Goal: Task Accomplishment & Management: Complete application form

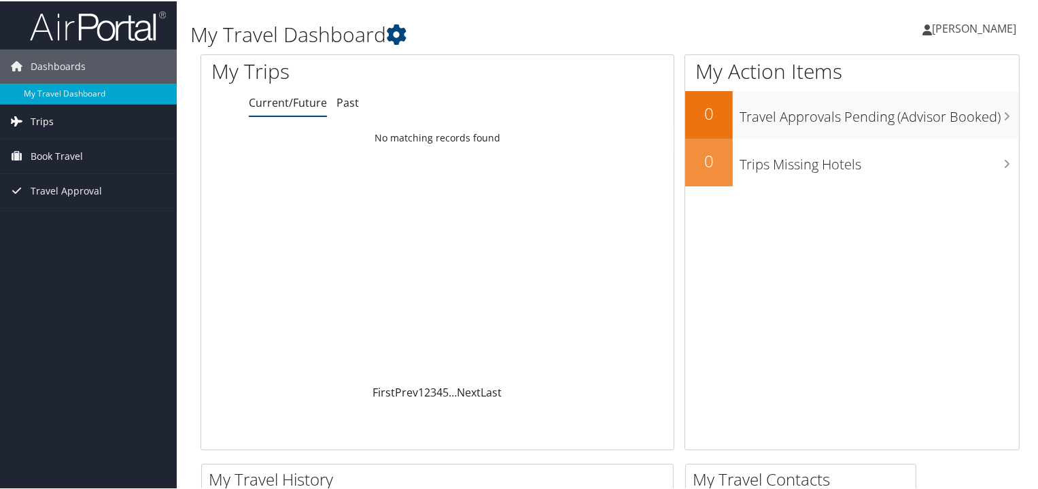
click at [71, 122] on link "Trips" at bounding box center [88, 120] width 177 height 34
click at [75, 247] on span "Travel Approval" at bounding box center [66, 251] width 71 height 34
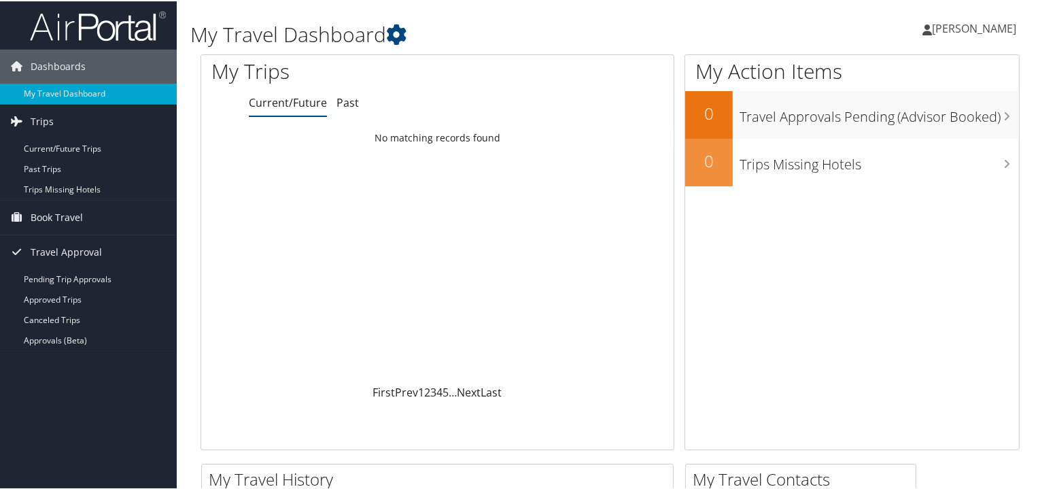
click at [941, 35] on span "[PERSON_NAME]" at bounding box center [974, 27] width 84 height 15
click at [932, 122] on link "View Travel Profile" at bounding box center [938, 120] width 152 height 23
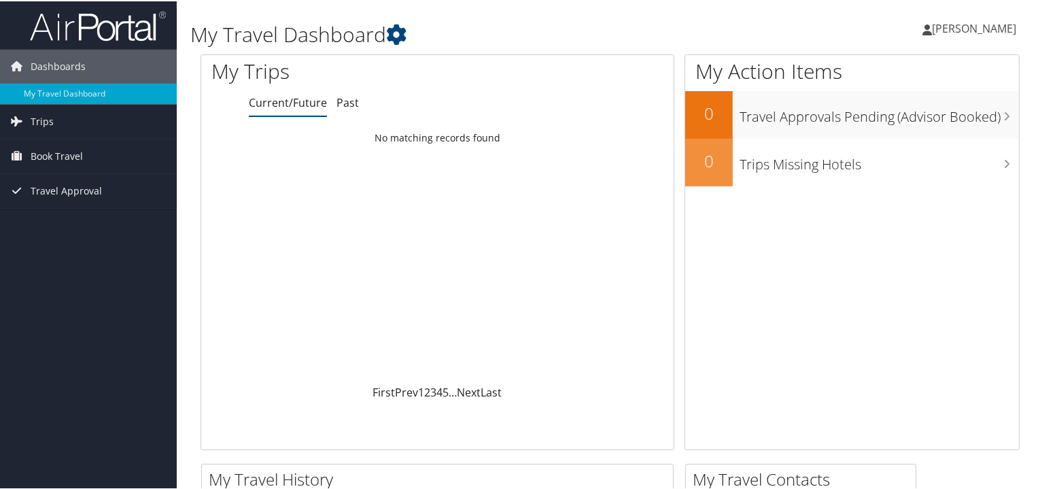
click at [938, 29] on span "[PERSON_NAME]" at bounding box center [974, 27] width 84 height 15
click at [926, 116] on link "View Travel Profile" at bounding box center [938, 120] width 152 height 23
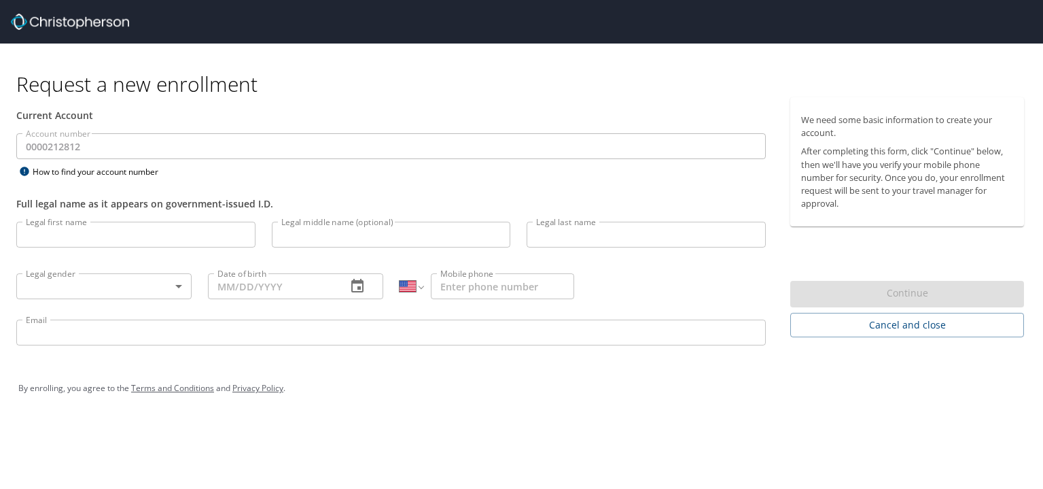
select select "US"
click at [175, 230] on input "Legal first name" at bounding box center [135, 235] width 239 height 26
type input "Sam"
type input "[PERSON_NAME]"
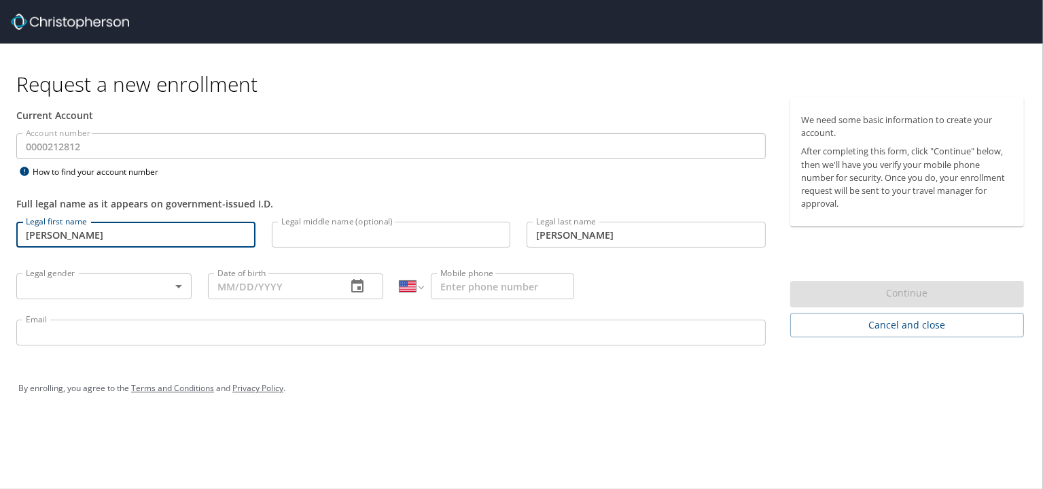
type input "(435) 713-3400"
click at [177, 230] on input "Sam" at bounding box center [135, 235] width 239 height 26
type input "Samuel"
click at [394, 191] on div "Full legal name as it appears on government-issued I.D." at bounding box center [391, 196] width 766 height 33
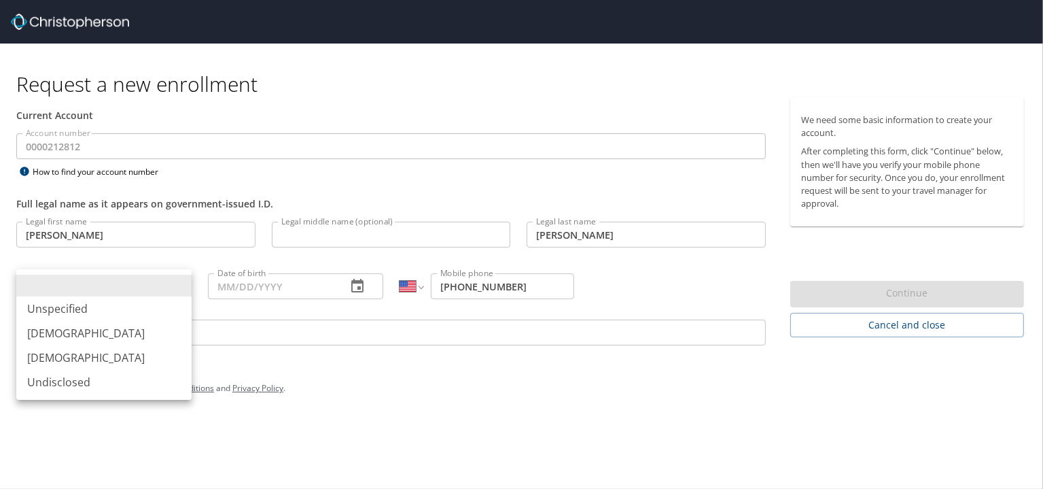
click at [101, 292] on body "Request a new enrollment Current Account Account number 0000212812 Account numb…" at bounding box center [521, 244] width 1043 height 489
click at [63, 339] on li "Male" at bounding box center [103, 333] width 175 height 24
type input "Male"
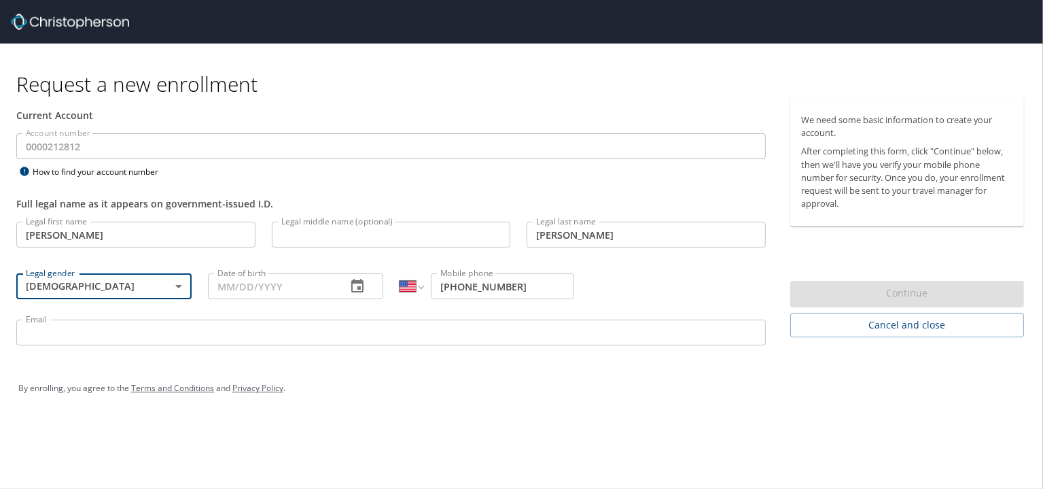
click at [268, 290] on input "Date of birth" at bounding box center [272, 286] width 128 height 26
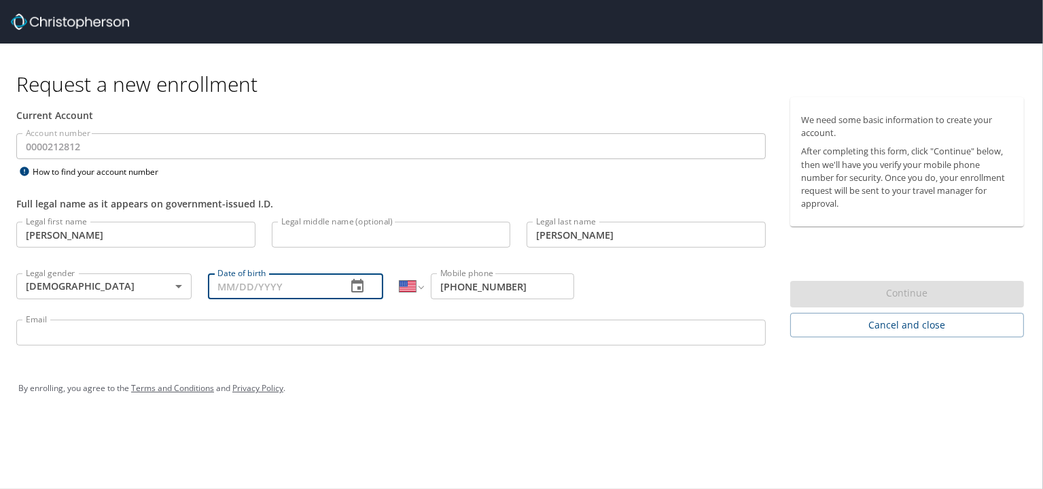
click at [357, 290] on icon "button" at bounding box center [357, 286] width 12 height 14
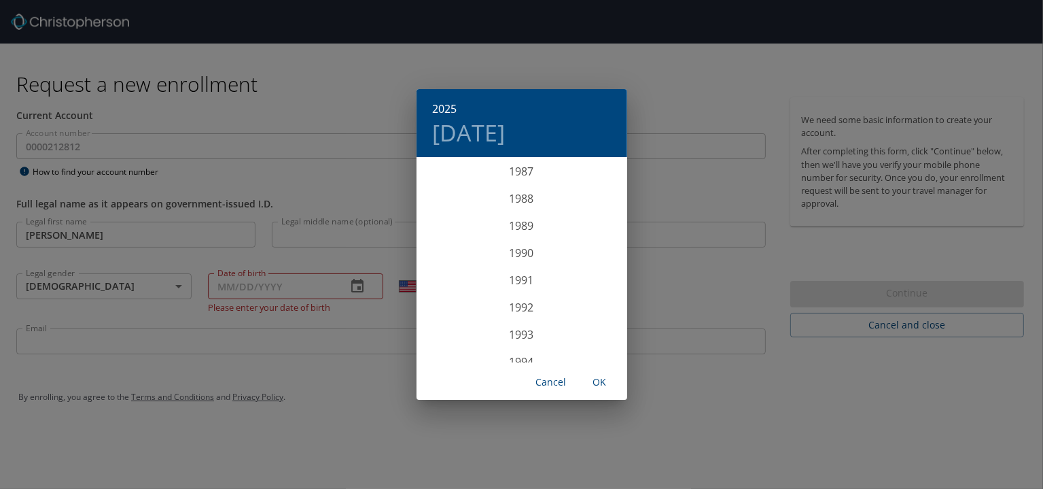
scroll to position [2392, 0]
click at [526, 334] on div "1993" at bounding box center [522, 334] width 211 height 27
click at [446, 184] on div "Jan" at bounding box center [452, 183] width 70 height 51
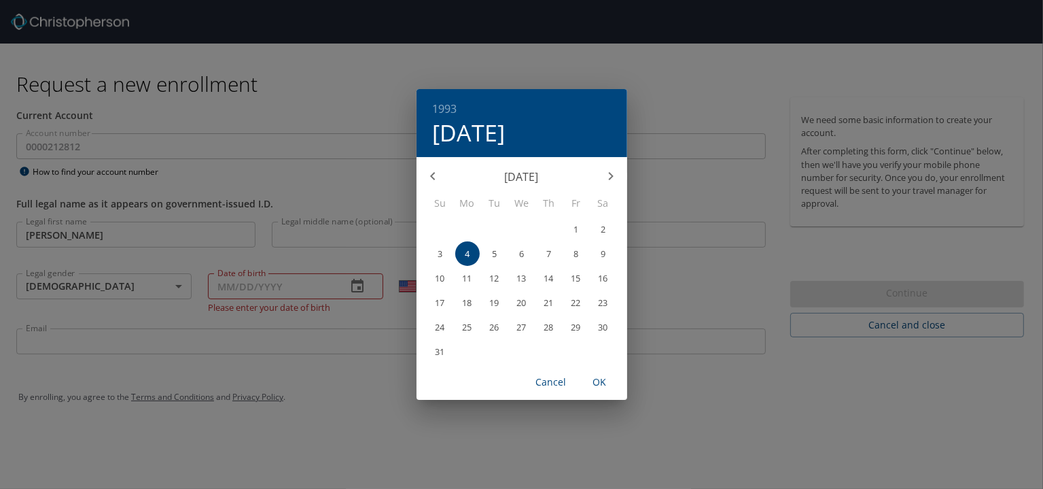
click at [490, 325] on p "26" at bounding box center [495, 327] width 10 height 9
click at [599, 379] on span "OK" at bounding box center [600, 382] width 33 height 17
type input "01/26/1993"
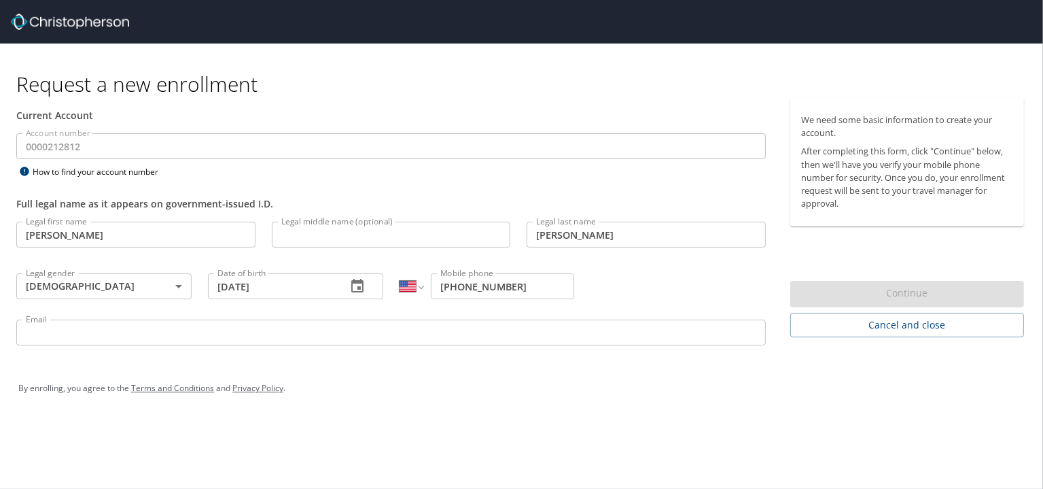
click at [470, 416] on div "By enrolling, you agree to the Terms and Conditions and Privacy Policy ." at bounding box center [521, 387] width 1027 height 61
click at [525, 285] on input "(435) 713-3400" at bounding box center [503, 286] width 144 height 26
drag, startPoint x: 536, startPoint y: 285, endPoint x: 421, endPoint y: 285, distance: 114.2
click at [421, 286] on div "International Afghanistan Åland Islands Albania Algeria American Samoa Andorra …" at bounding box center [487, 286] width 175 height 26
type input "(385) 315-6443"
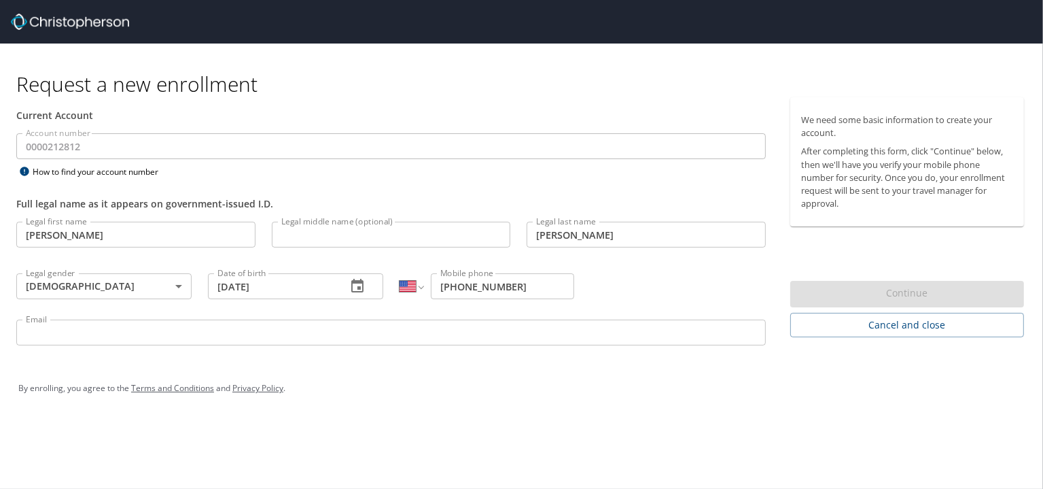
click at [461, 393] on div "By enrolling, you agree to the Terms and Conditions and Privacy Policy ." at bounding box center [521, 388] width 1007 height 34
click at [355, 334] on input "Email" at bounding box center [391, 332] width 750 height 26
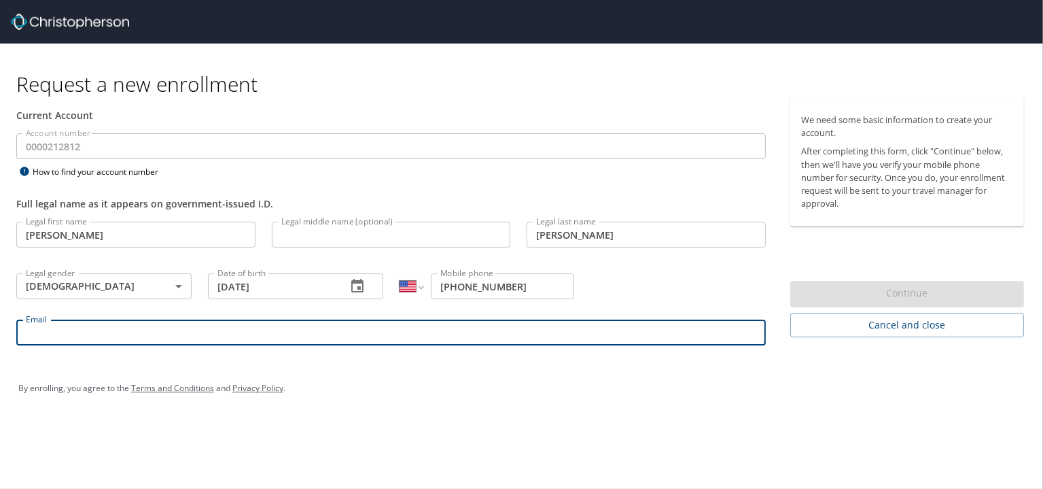
type input "sam.pugmire@sdl.usu.edu"
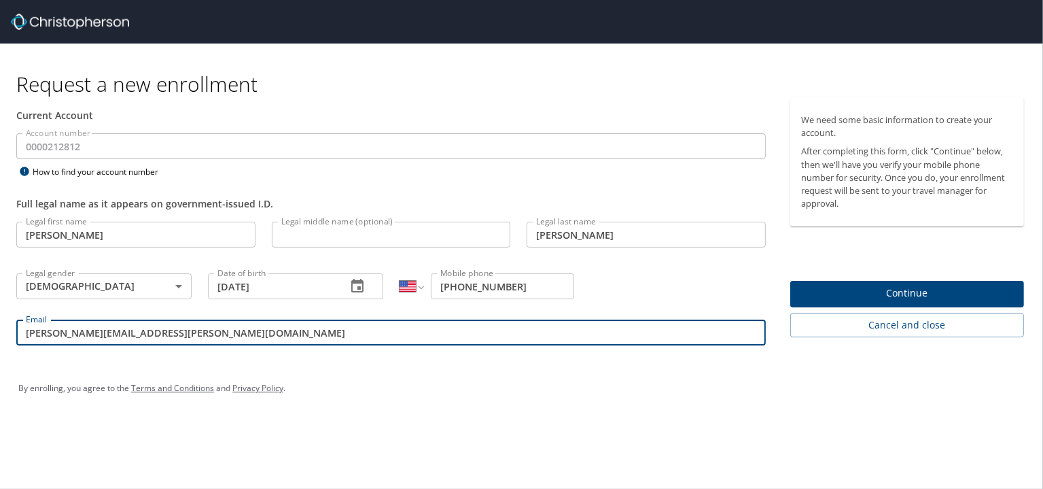
click at [408, 361] on div "By enrolling, you agree to the Terms and Conditions and Privacy Policy ." at bounding box center [521, 387] width 1027 height 61
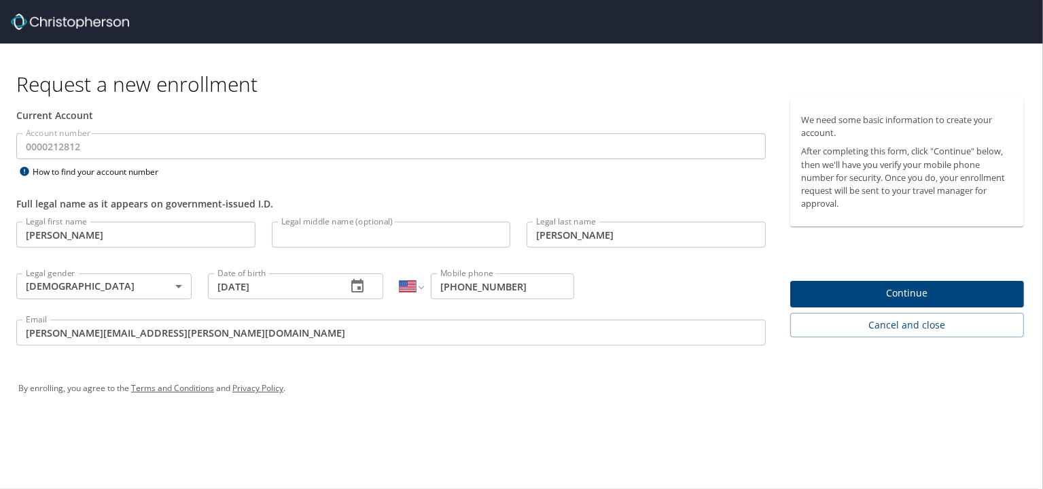
click at [859, 290] on span "Continue" at bounding box center [907, 293] width 212 height 17
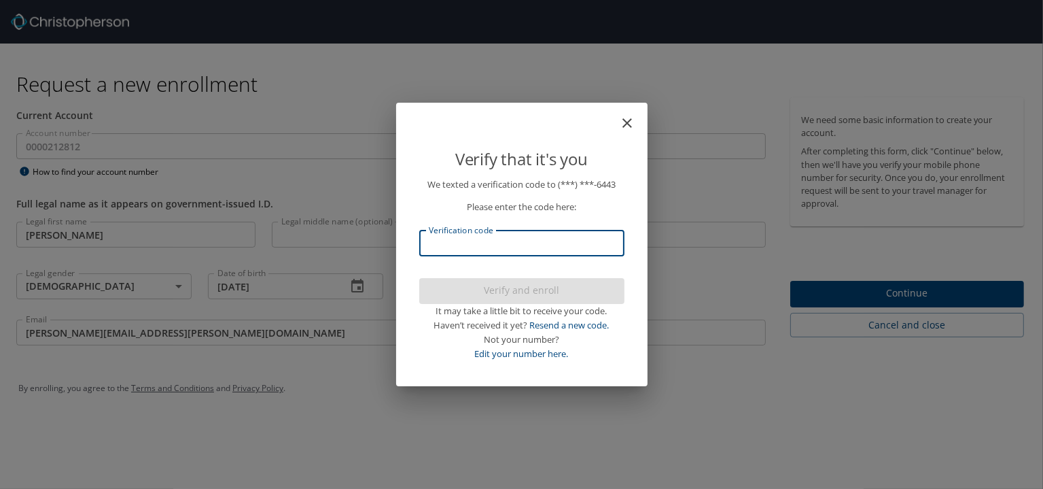
click at [536, 241] on input "Verification code" at bounding box center [521, 243] width 205 height 26
click at [500, 242] on input "Verification code" at bounding box center [521, 243] width 205 height 26
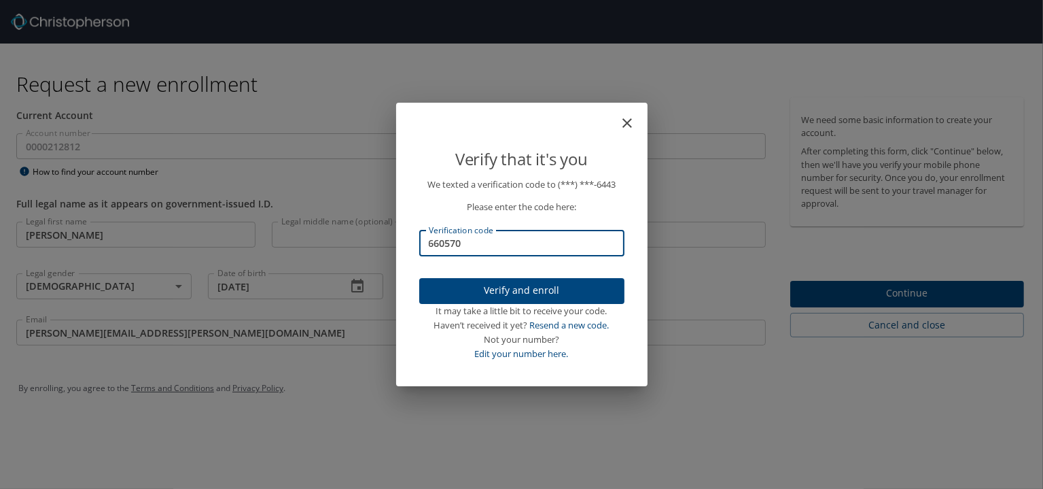
type input "660570"
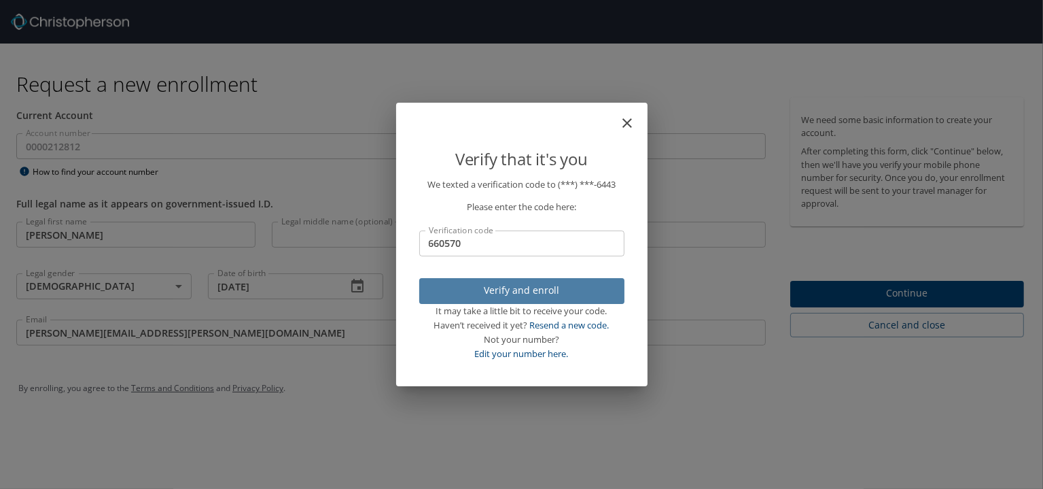
click at [492, 292] on span "Verify and enroll" at bounding box center [522, 290] width 184 height 17
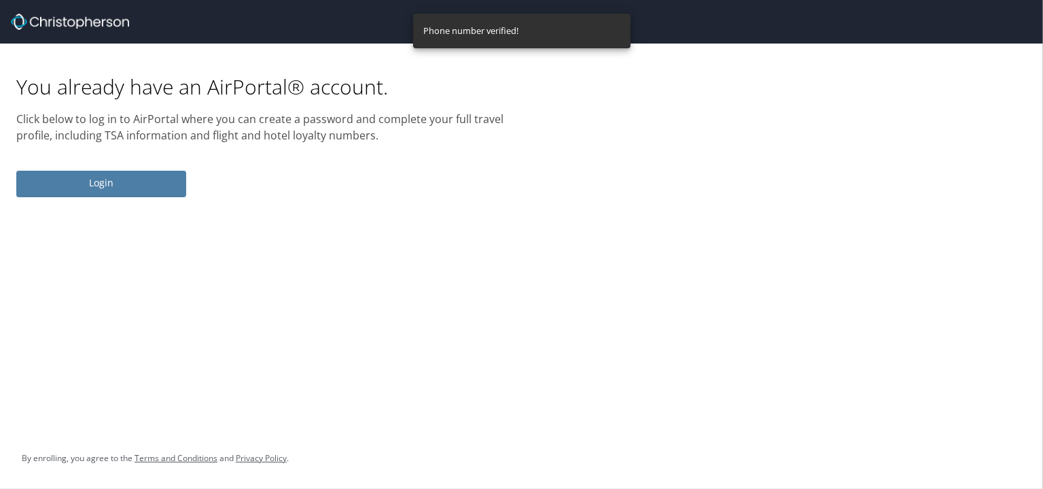
click at [141, 186] on span "Login" at bounding box center [101, 183] width 148 height 17
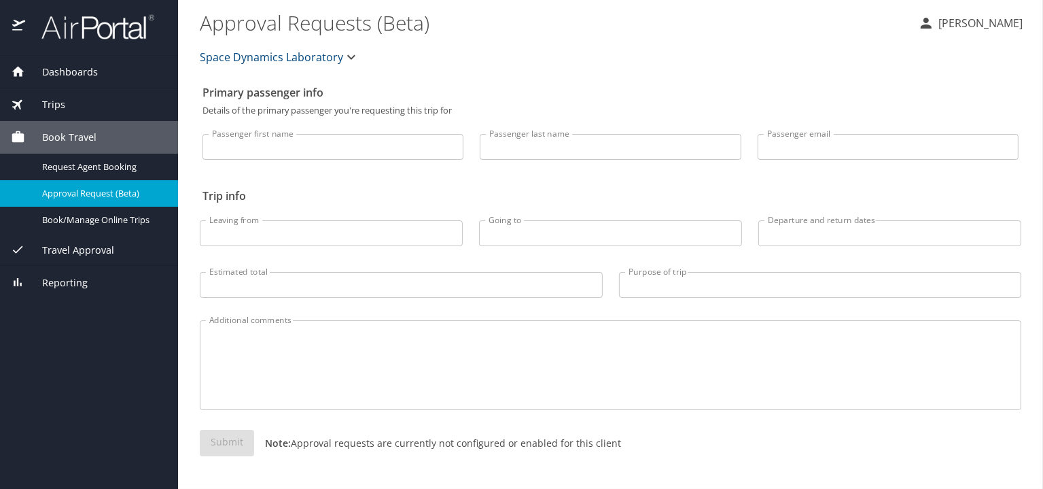
click at [958, 23] on p "[PERSON_NAME]" at bounding box center [979, 23] width 88 height 16
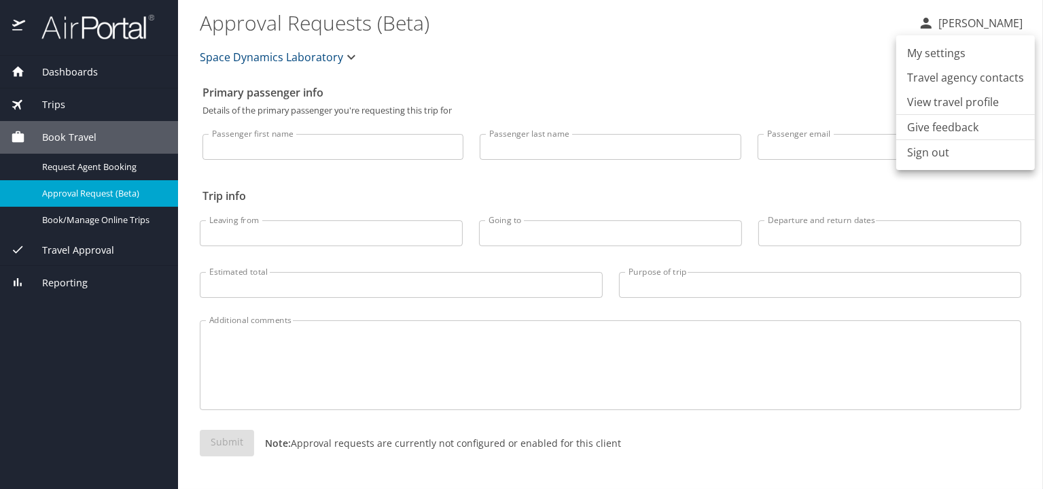
click at [958, 23] on div at bounding box center [521, 244] width 1043 height 489
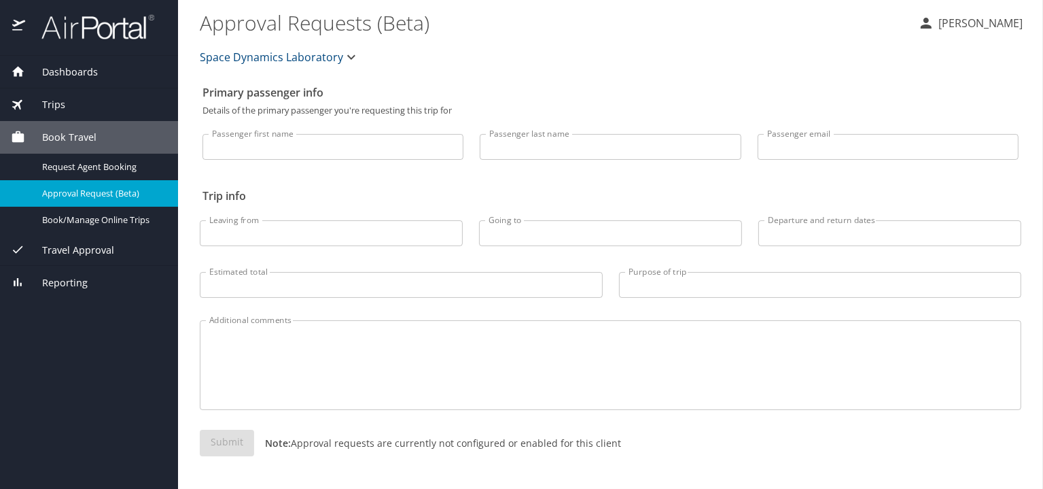
click at [530, 54] on body "Dashboards My Travel Dashboard Trips Current / Future Trips Past Trips Trips Mi…" at bounding box center [521, 244] width 1043 height 489
click at [326, 143] on input "Passenger first name" at bounding box center [333, 147] width 261 height 26
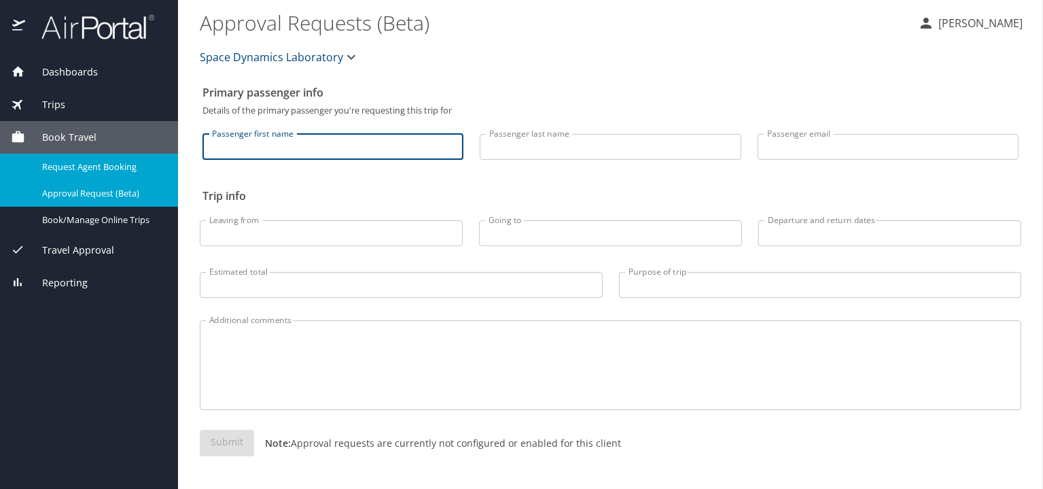
click at [90, 162] on span "Request Agent Booking" at bounding box center [102, 166] width 120 height 13
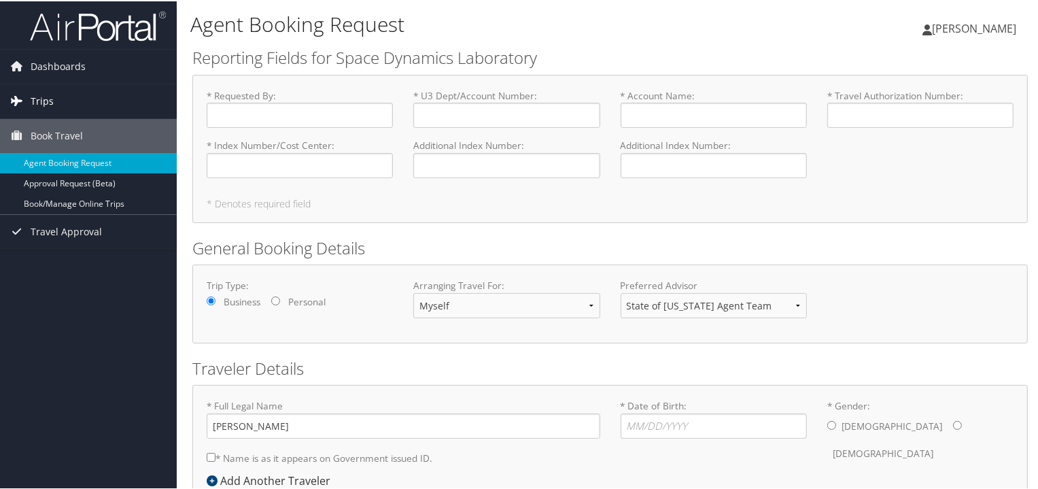
click at [60, 102] on link "Trips" at bounding box center [88, 100] width 177 height 34
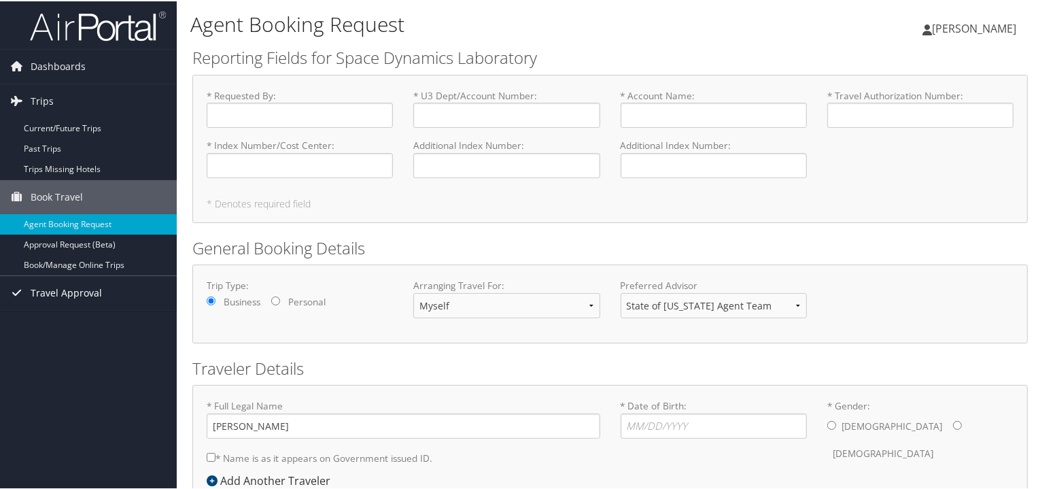
click at [67, 284] on span "Travel Approval" at bounding box center [66, 292] width 71 height 34
click at [973, 25] on span "[PERSON_NAME]" at bounding box center [974, 27] width 84 height 15
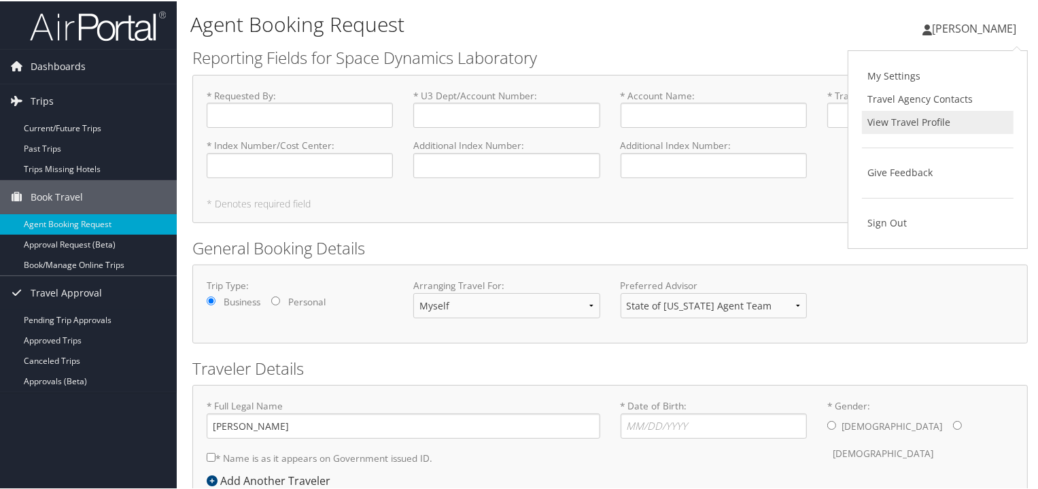
click at [919, 124] on link "View Travel Profile" at bounding box center [938, 120] width 152 height 23
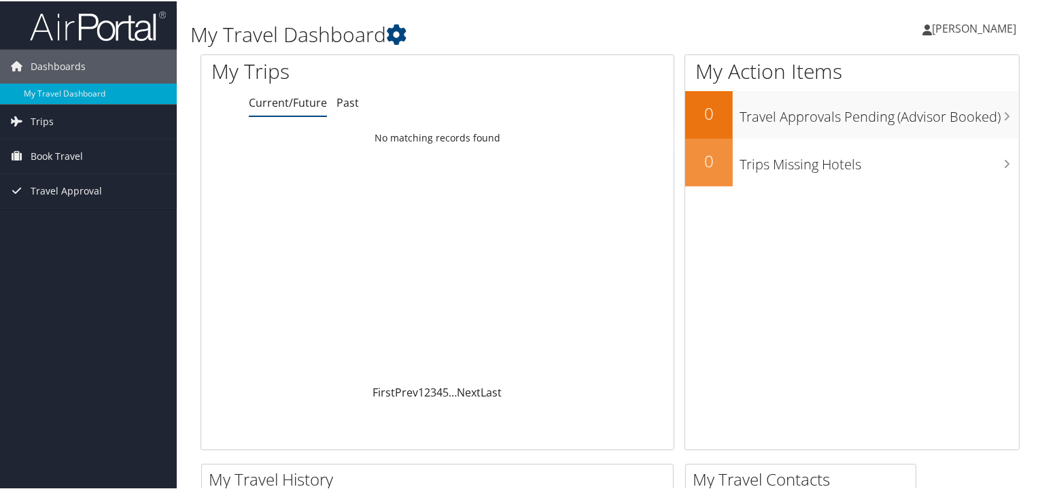
click at [958, 32] on span "[PERSON_NAME]" at bounding box center [974, 27] width 84 height 15
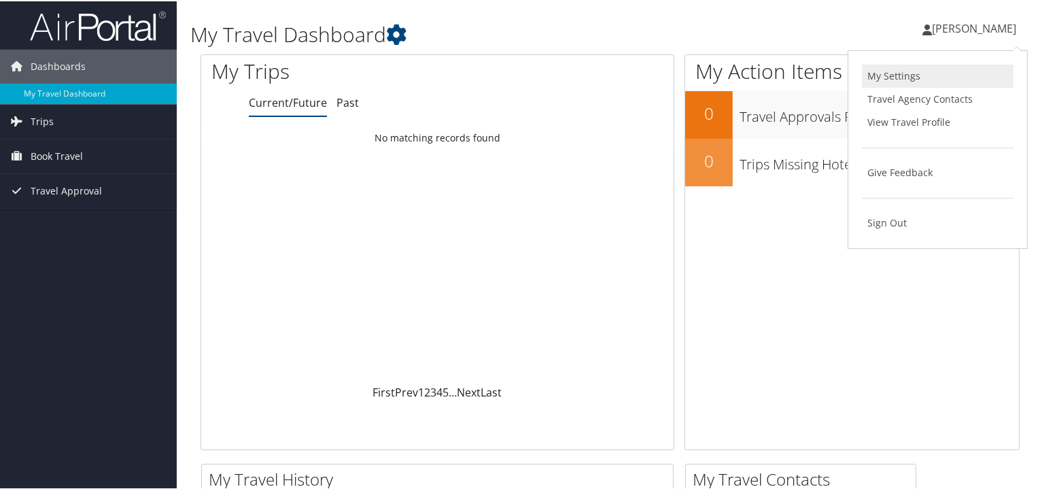
click at [922, 74] on link "My Settings" at bounding box center [938, 74] width 152 height 23
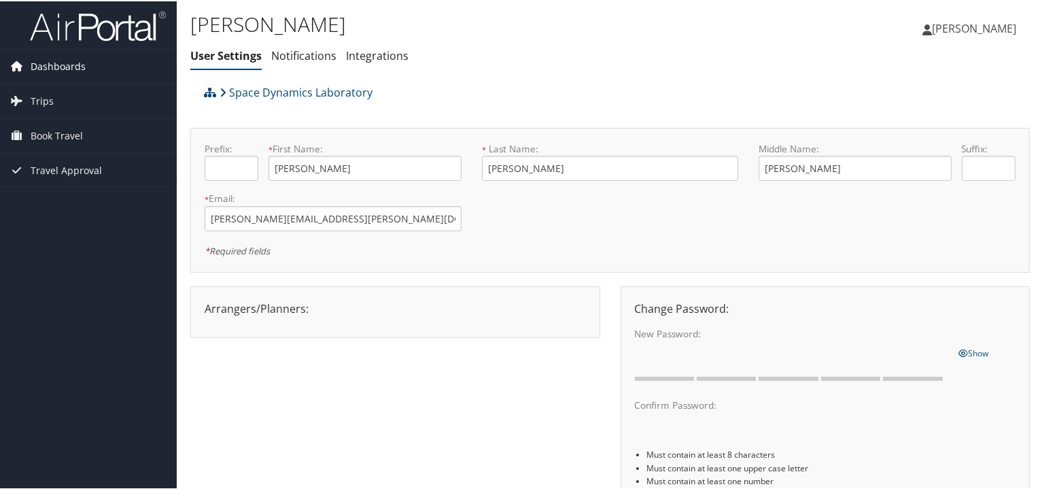
click at [54, 61] on span "Dashboards" at bounding box center [58, 65] width 55 height 34
click at [110, 35] on img at bounding box center [98, 25] width 136 height 32
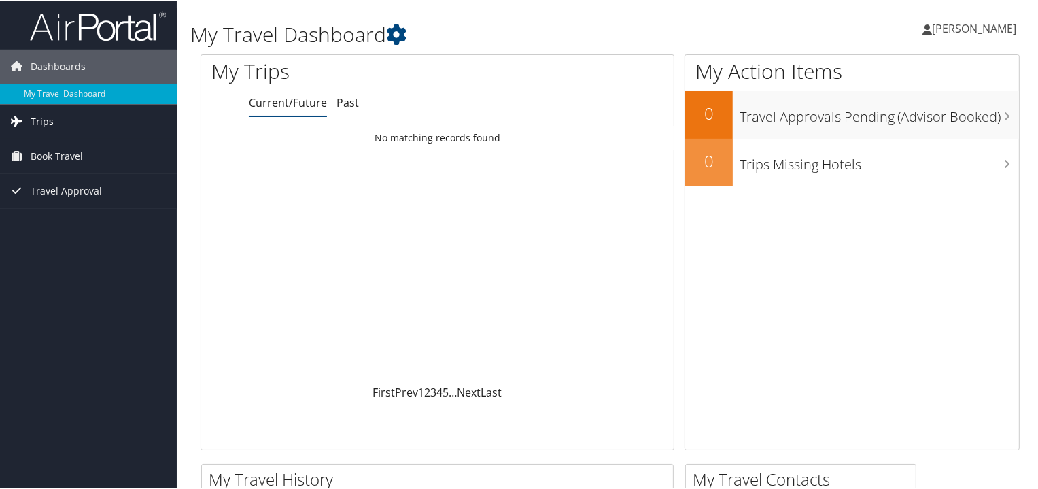
click at [37, 123] on span "Trips" at bounding box center [42, 120] width 23 height 34
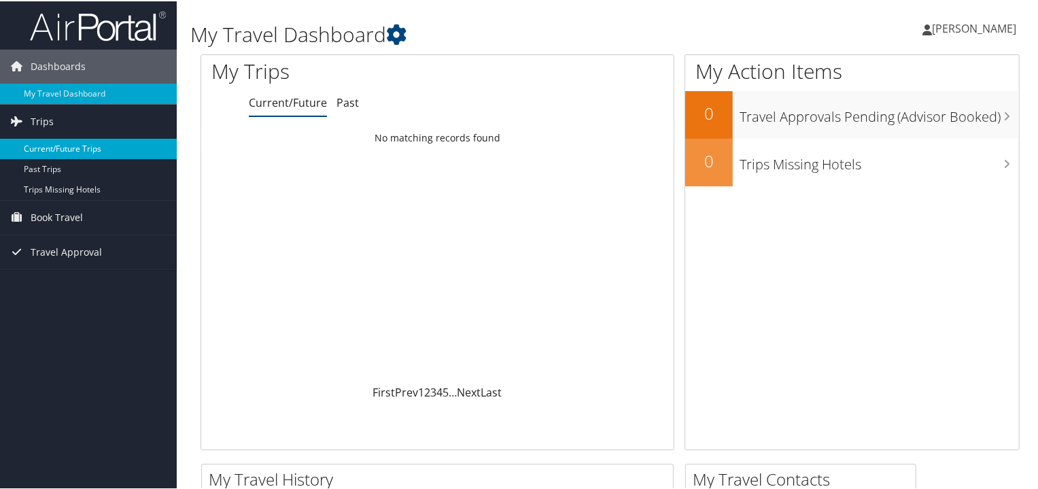
click at [89, 146] on link "Current/Future Trips" at bounding box center [88, 147] width 177 height 20
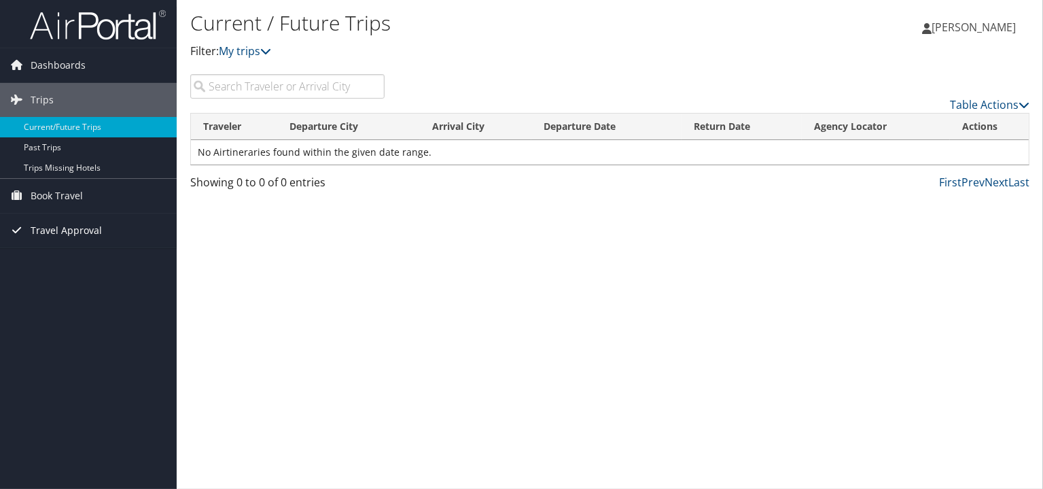
click at [63, 231] on span "Travel Approval" at bounding box center [66, 230] width 71 height 34
click at [71, 195] on span "Book Travel" at bounding box center [57, 196] width 52 height 34
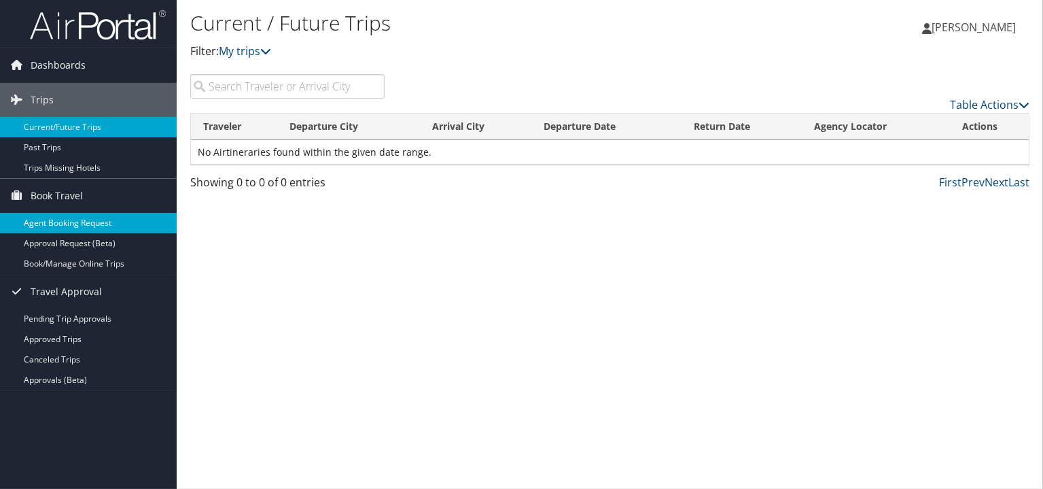
click at [94, 220] on link "Agent Booking Request" at bounding box center [88, 223] width 177 height 20
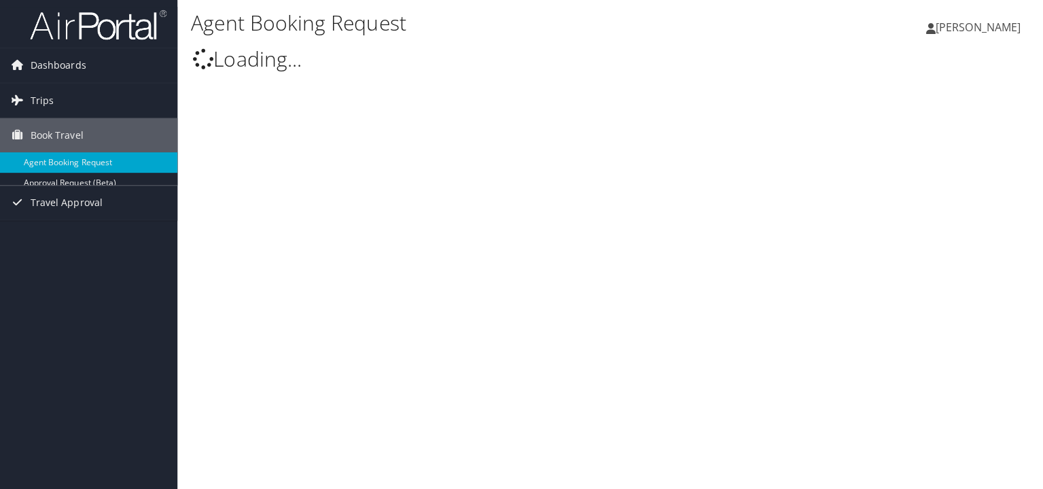
type input "[PERSON_NAME]"
select select "[EMAIL_ADDRESS][US_STATE][DOMAIN_NAME]"
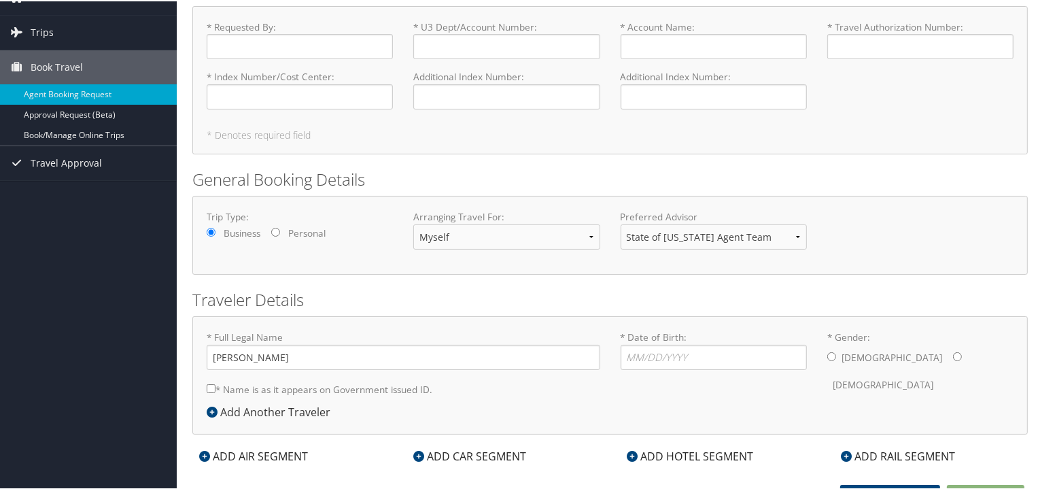
scroll to position [82, 0]
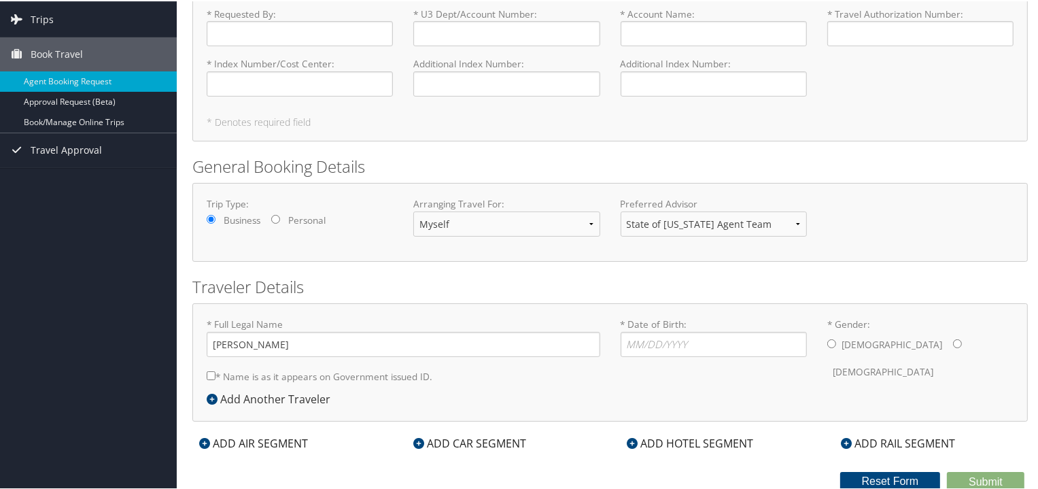
click at [258, 439] on div "ADD AIR SEGMENT" at bounding box center [253, 442] width 122 height 16
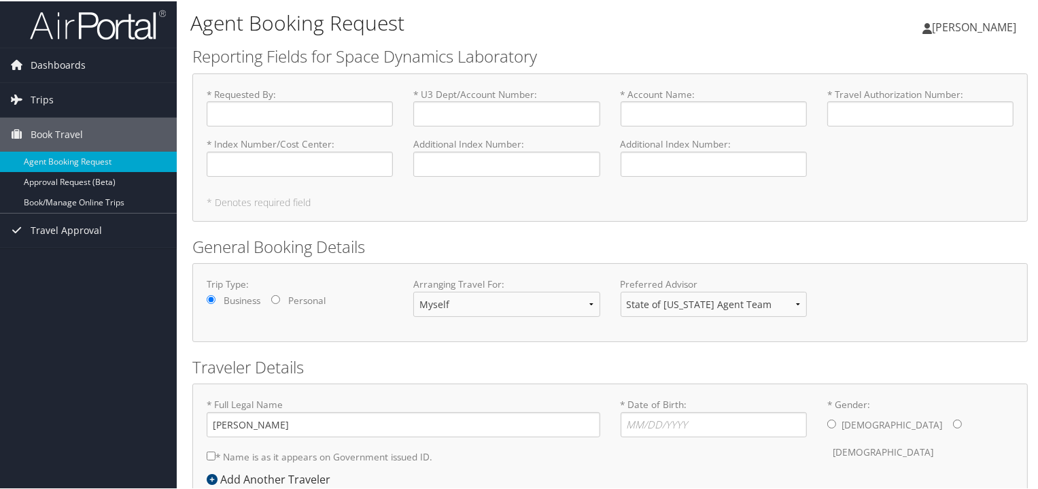
scroll to position [0, 0]
click at [82, 39] on img at bounding box center [98, 25] width 136 height 32
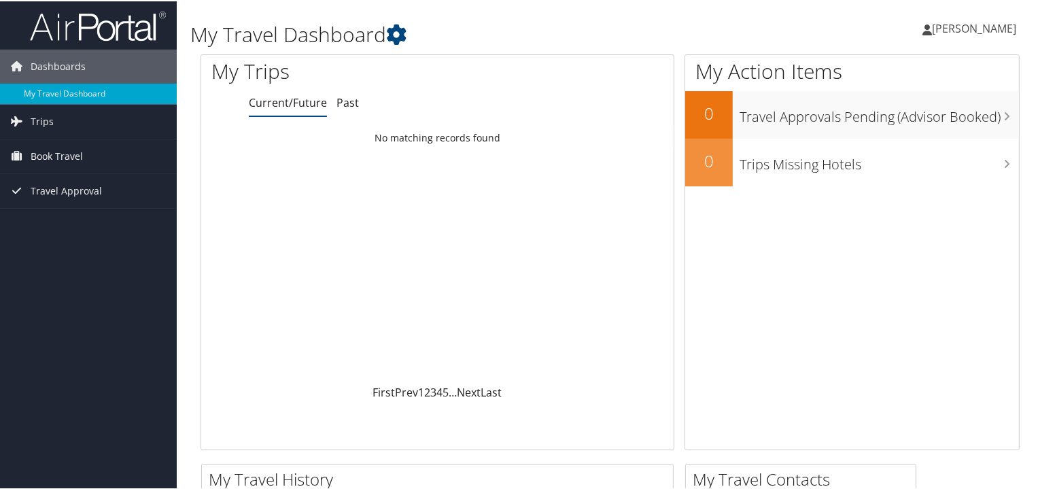
click at [960, 27] on span "[PERSON_NAME]" at bounding box center [974, 27] width 84 height 15
click at [922, 116] on link "View Travel Profile" at bounding box center [938, 120] width 152 height 23
